Goal: Check status

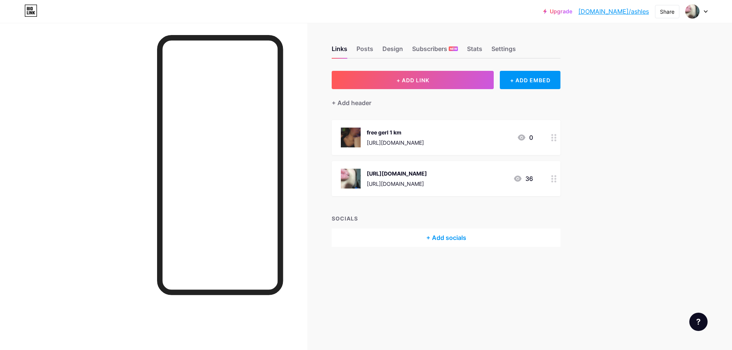
click at [626, 12] on link "[DOMAIN_NAME]/ashles" at bounding box center [613, 11] width 70 height 9
click at [476, 46] on div "Stats" at bounding box center [474, 51] width 15 height 14
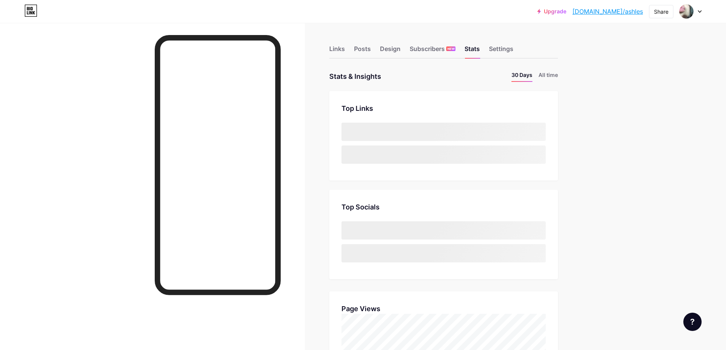
scroll to position [350, 726]
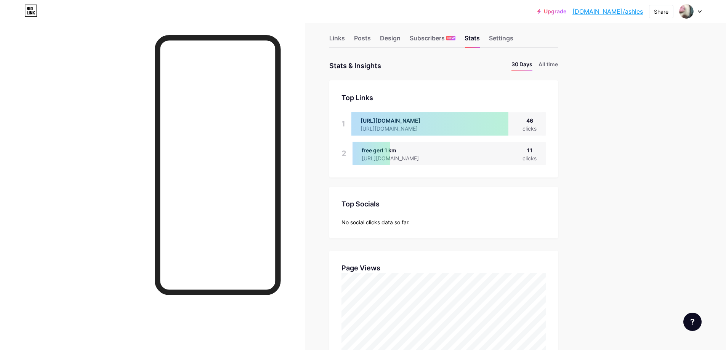
scroll to position [0, 0]
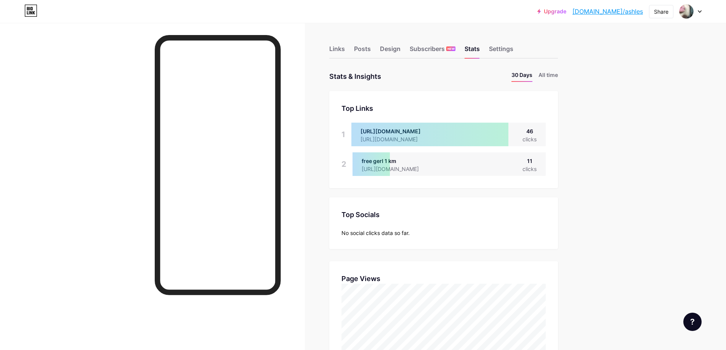
scroll to position [350, 726]
click at [87, 79] on div at bounding box center [152, 198] width 305 height 350
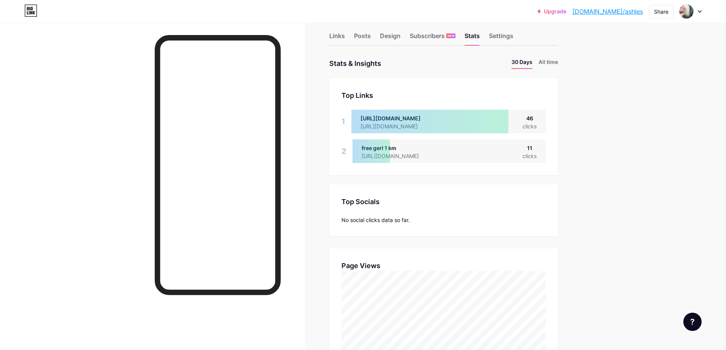
scroll to position [0, 0]
